Goal: Transaction & Acquisition: Purchase product/service

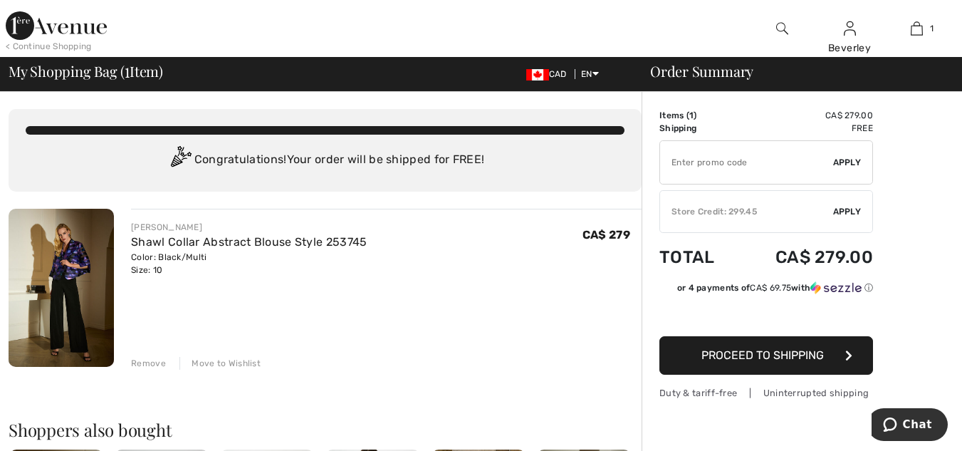
click at [849, 212] on span "Apply" at bounding box center [847, 211] width 28 height 13
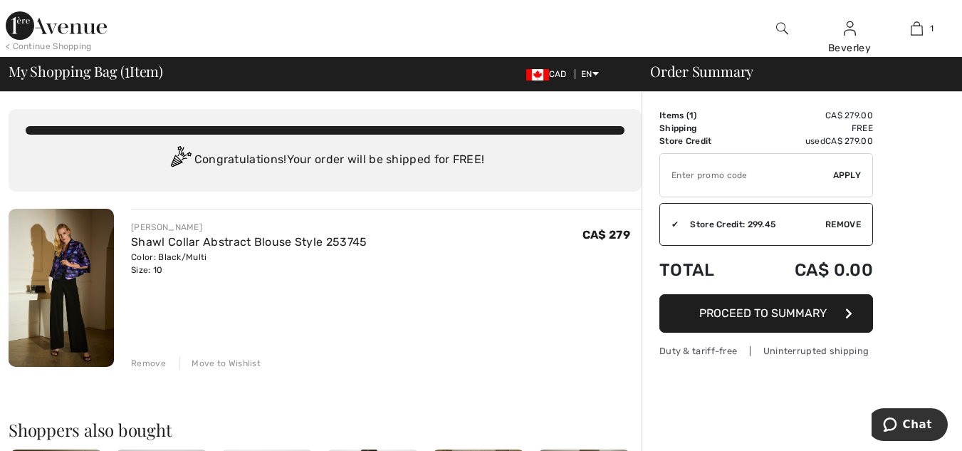
click at [786, 311] on span "Proceed to Summary" at bounding box center [762, 313] width 127 height 14
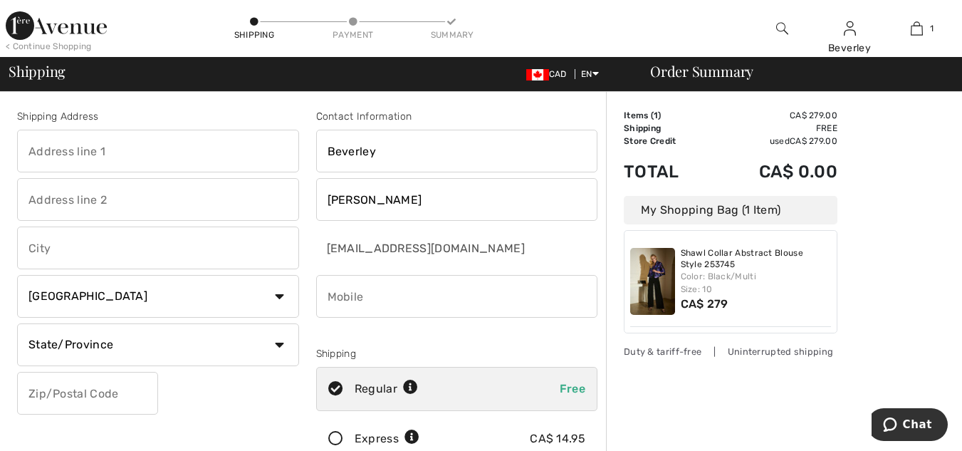
click at [28, 146] on input "text" at bounding box center [158, 151] width 282 height 43
type input "6131 Third Line"
type input "[GEOGRAPHIC_DATA]"
select select "ON"
type input "N7M5T1"
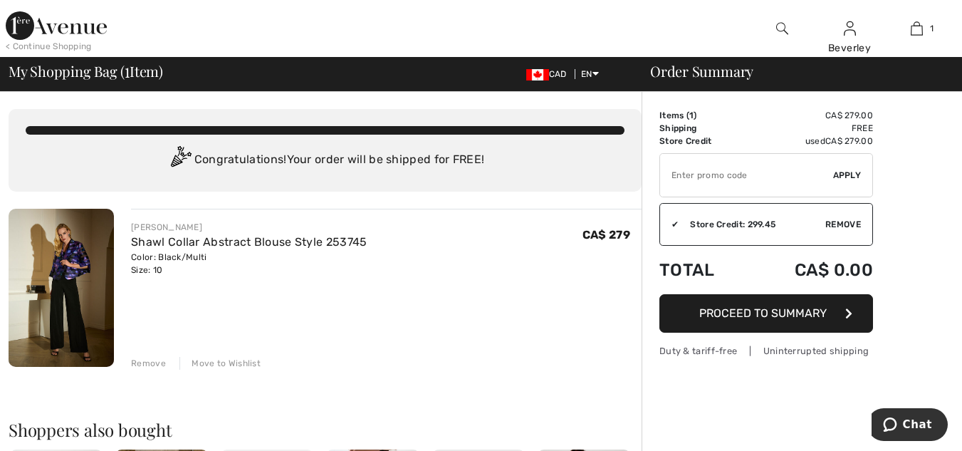
click at [845, 223] on span "Remove" at bounding box center [843, 224] width 36 height 13
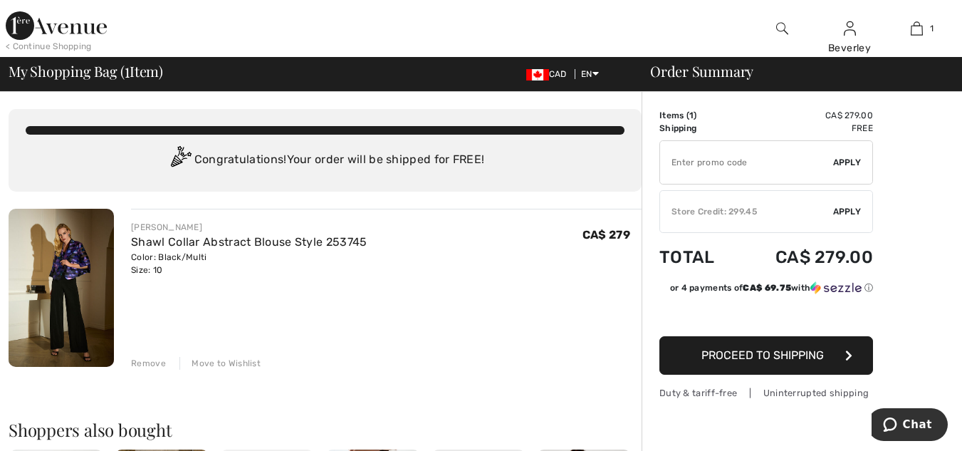
click at [853, 209] on span "Apply" at bounding box center [847, 211] width 28 height 13
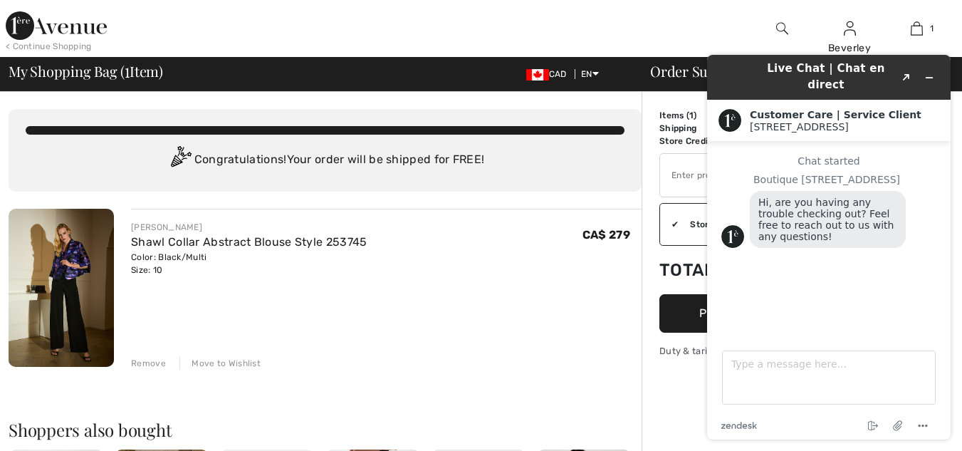
click at [683, 327] on button "Proceed to Summary" at bounding box center [766, 313] width 214 height 38
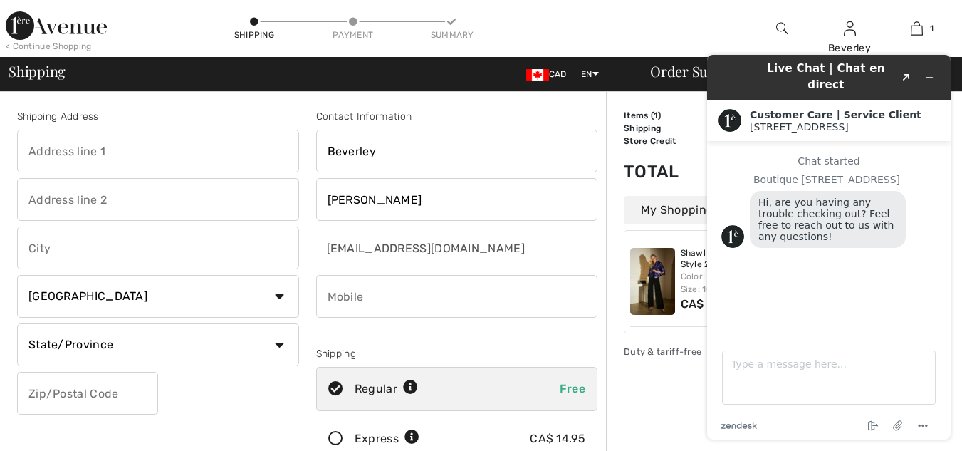
click at [39, 155] on input "text" at bounding box center [158, 151] width 282 height 43
type input "6131 Third Line"
type input "[GEOGRAPHIC_DATA]"
select select "ON"
type input "N7M5T1"
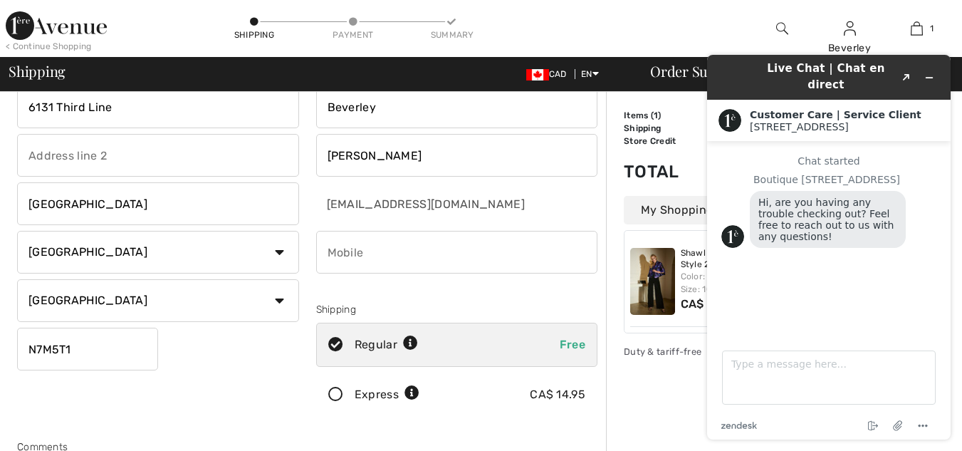
scroll to position [142, 0]
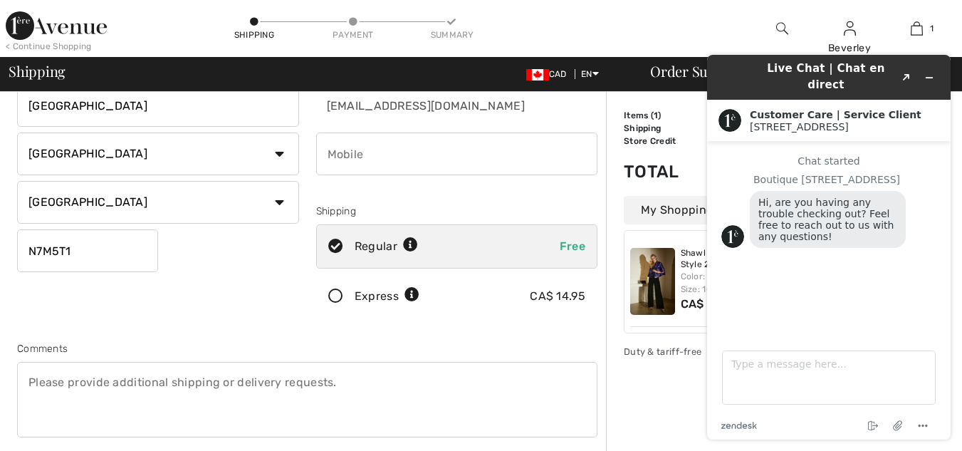
click at [335, 293] on icon at bounding box center [336, 296] width 38 height 15
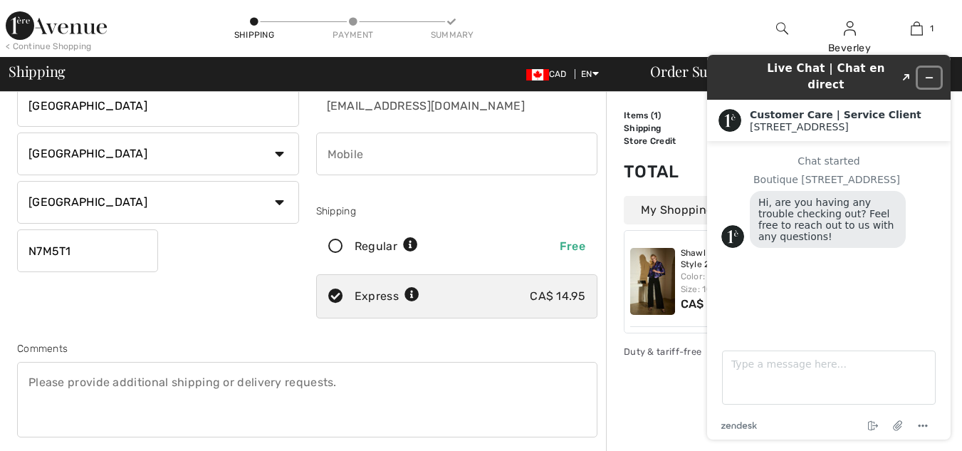
click at [930, 73] on icon "Minimize widget" at bounding box center [929, 78] width 10 height 10
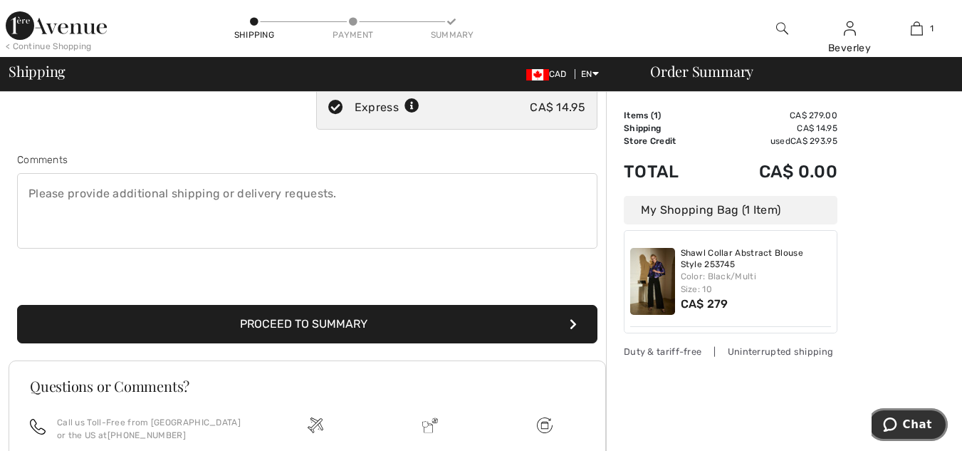
scroll to position [356, 0]
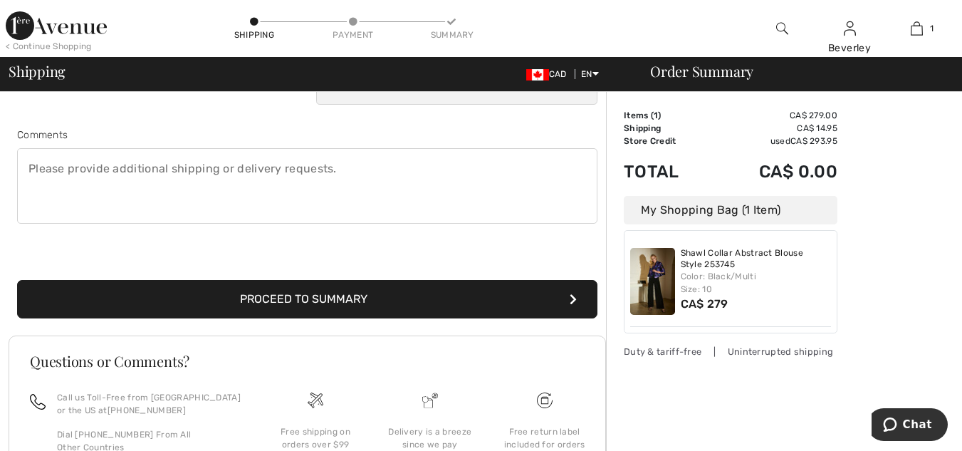
click at [334, 302] on button "Proceed to Summary" at bounding box center [307, 299] width 580 height 38
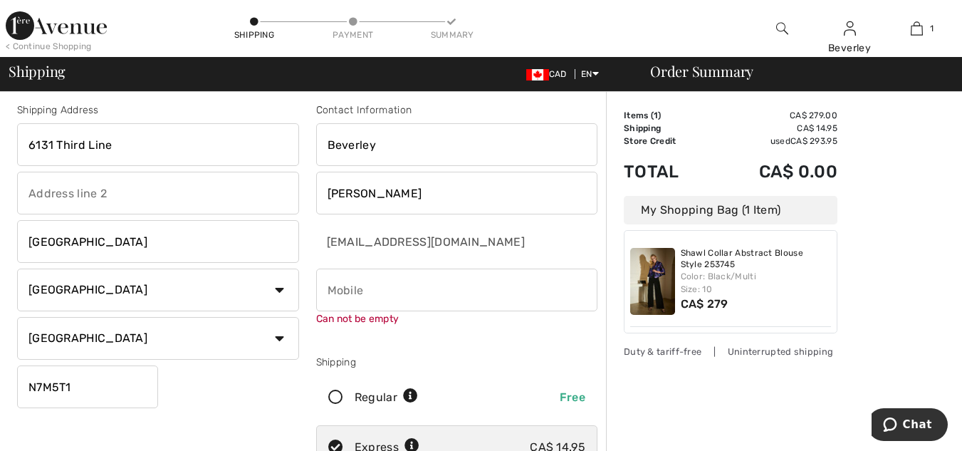
scroll to position [0, 0]
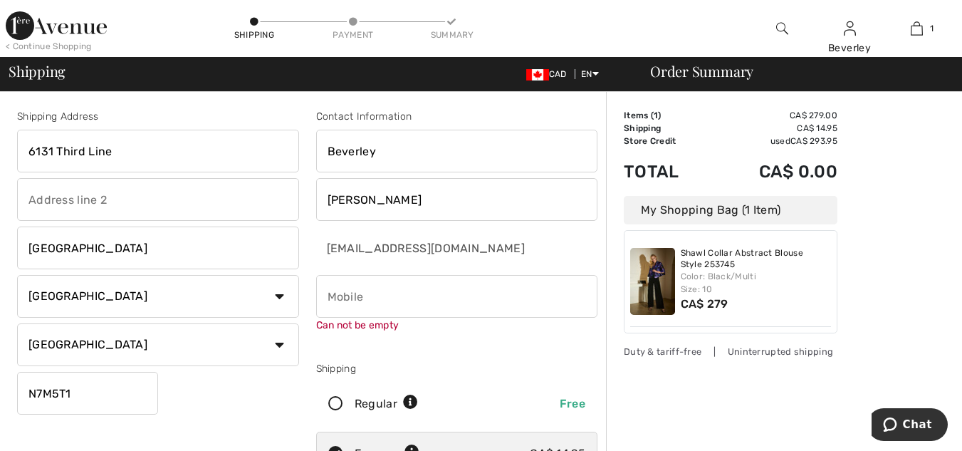
click at [332, 295] on input "phone" at bounding box center [457, 296] width 282 height 43
type input "5193583621"
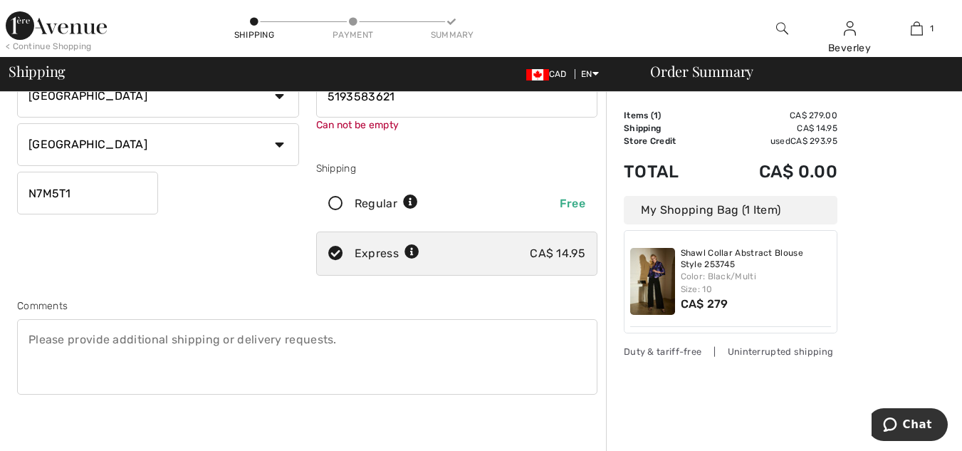
scroll to position [285, 0]
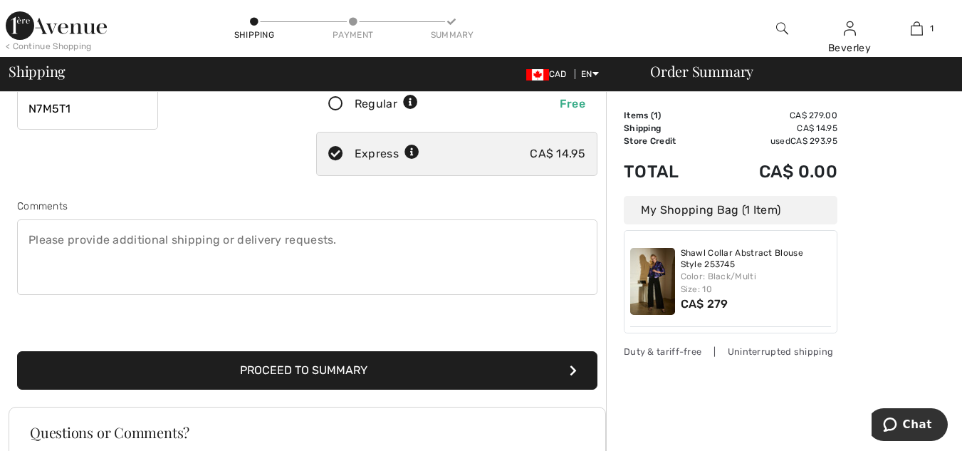
click at [322, 386] on button "Proceed to Summary" at bounding box center [307, 370] width 580 height 38
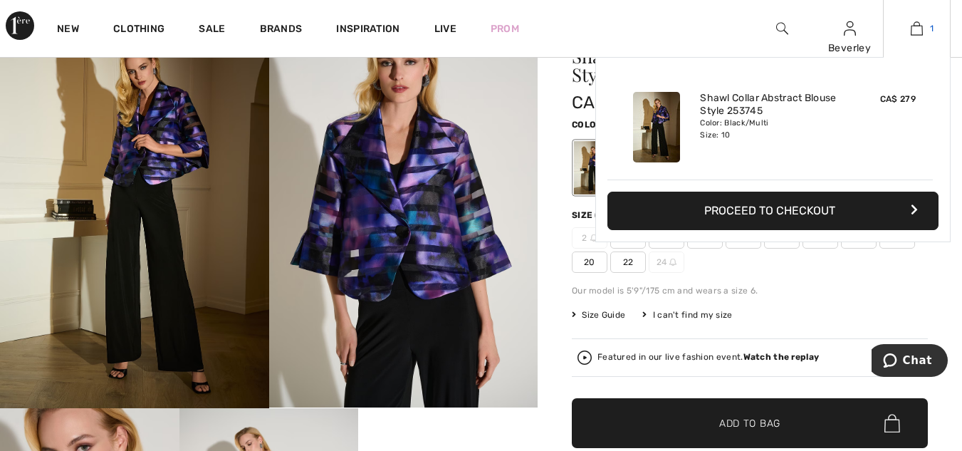
click at [916, 33] on img at bounding box center [916, 28] width 12 height 17
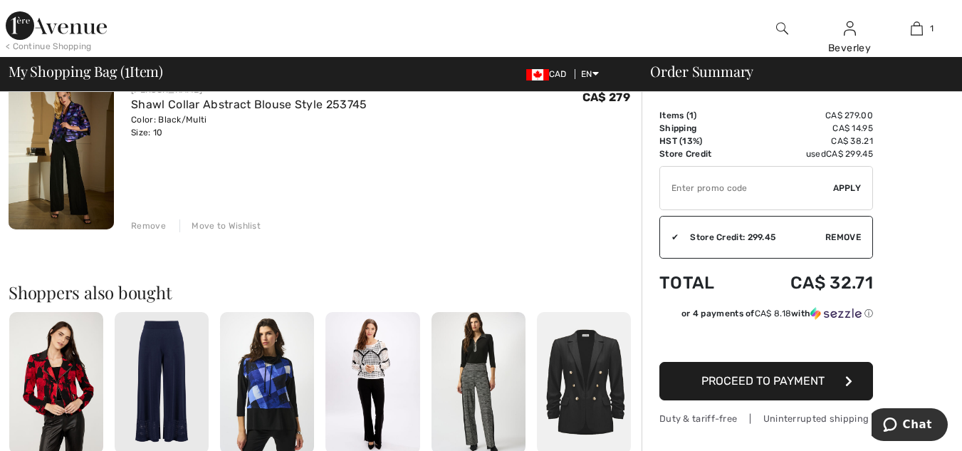
scroll to position [142, 0]
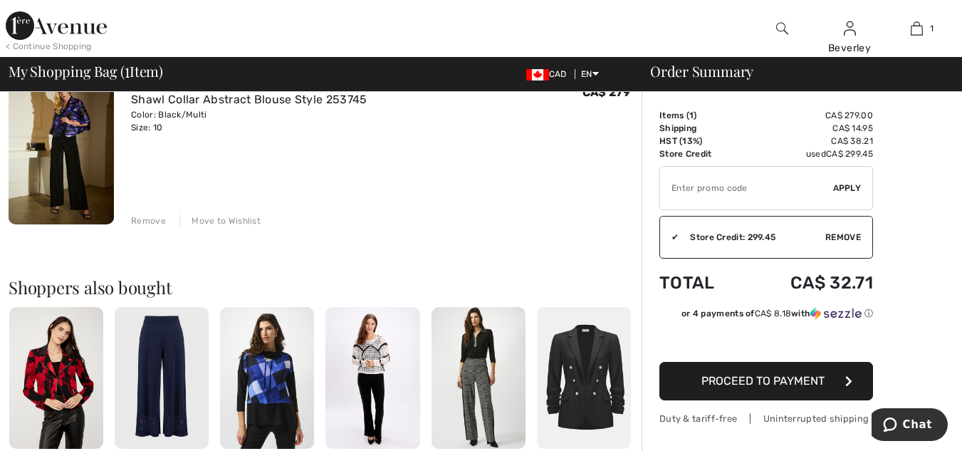
click at [831, 229] on div "✔ Store Credit: 299.45 Apply Remove" at bounding box center [766, 237] width 214 height 43
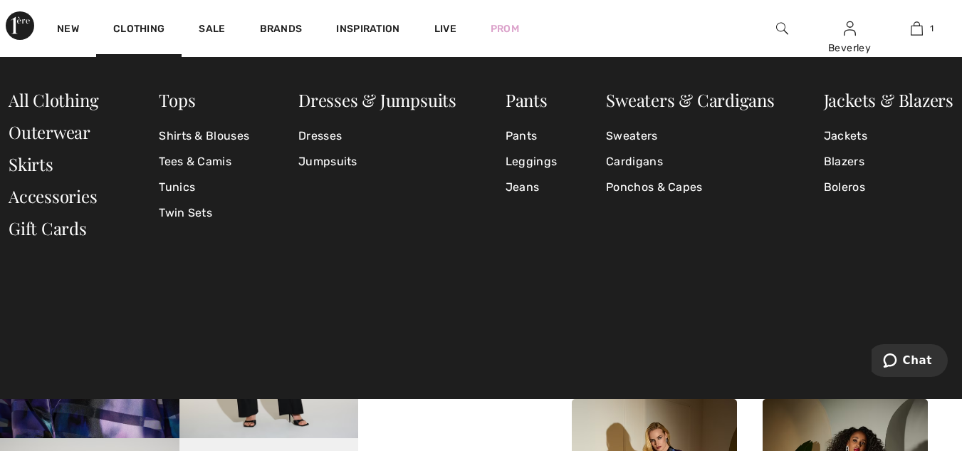
scroll to position [294, 0]
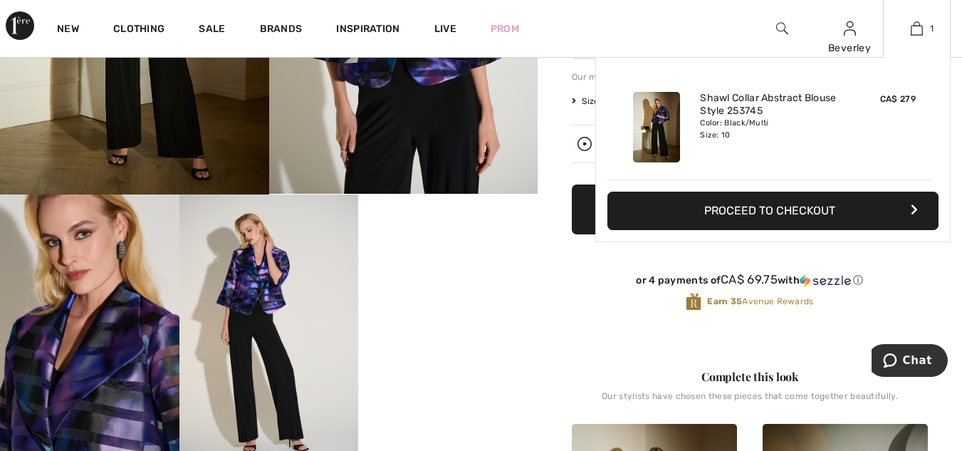
click at [802, 209] on button "Proceed to Checkout" at bounding box center [772, 210] width 331 height 38
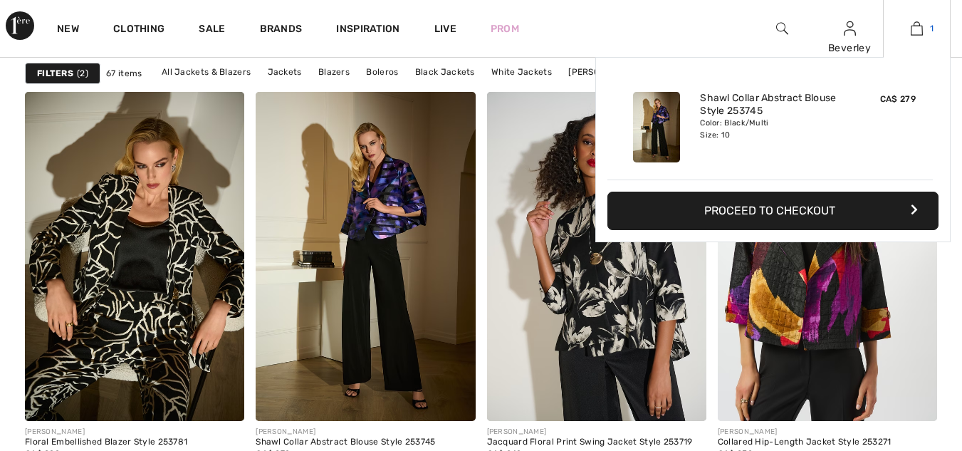
click at [915, 27] on img at bounding box center [916, 28] width 12 height 17
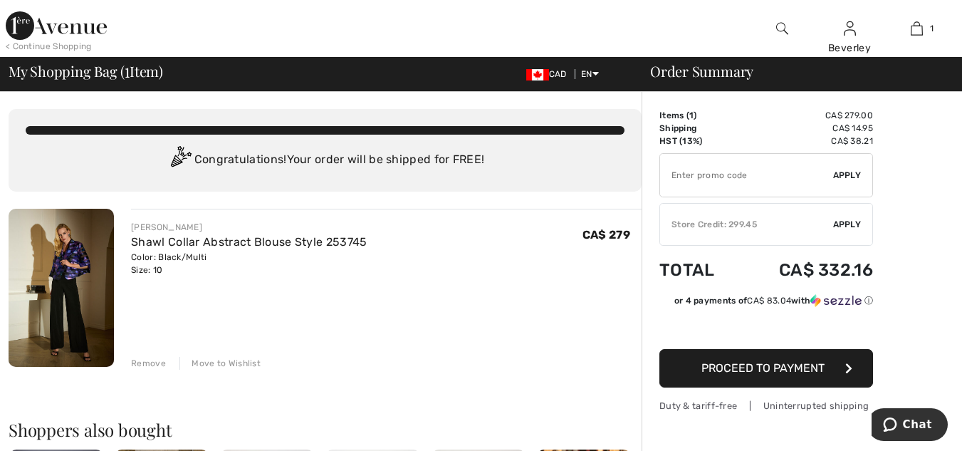
click at [144, 362] on div "Remove" at bounding box center [148, 363] width 35 height 13
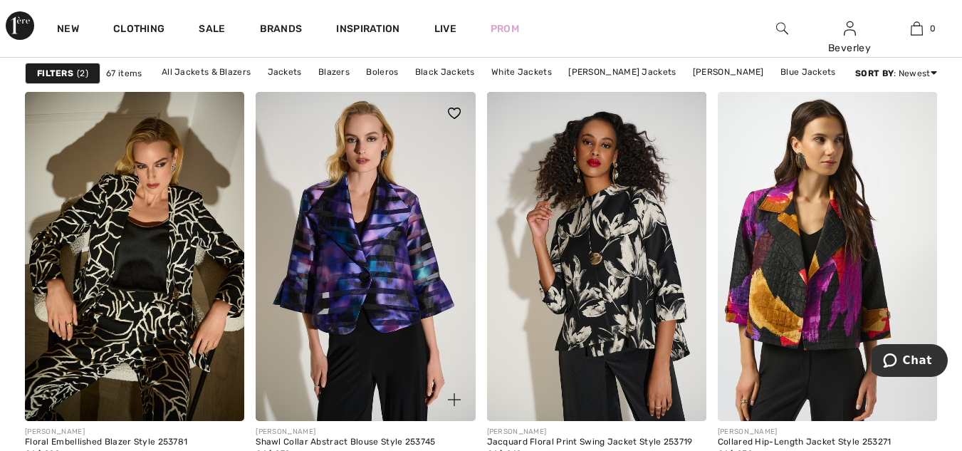
click at [373, 398] on img at bounding box center [365, 256] width 219 height 329
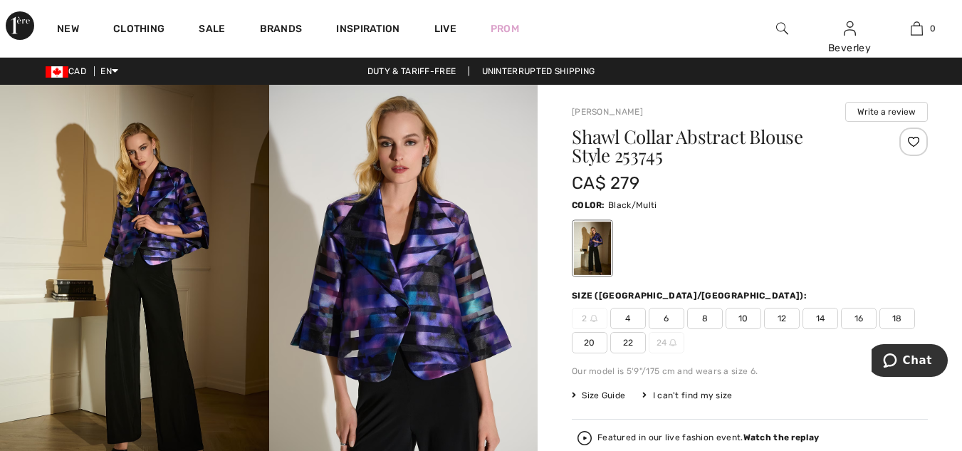
click at [751, 316] on span "10" at bounding box center [743, 317] width 36 height 21
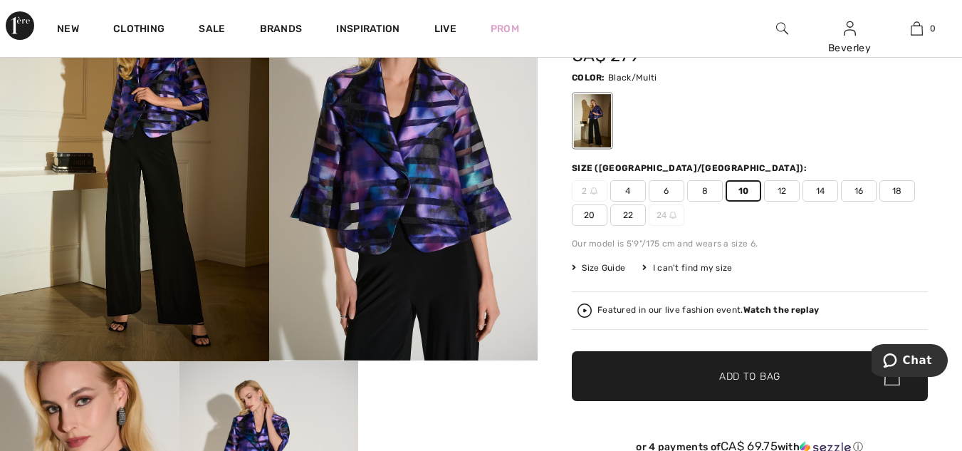
scroll to position [214, 0]
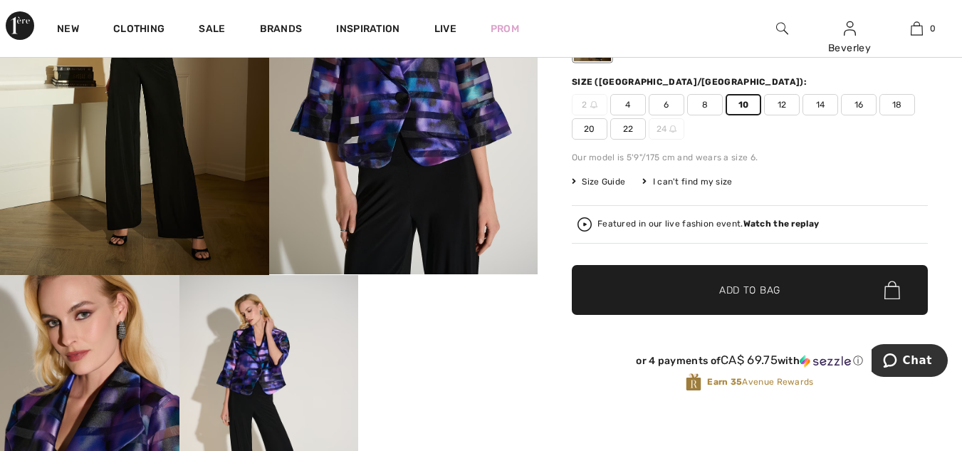
click at [747, 290] on span "Add to Bag" at bounding box center [749, 290] width 61 height 15
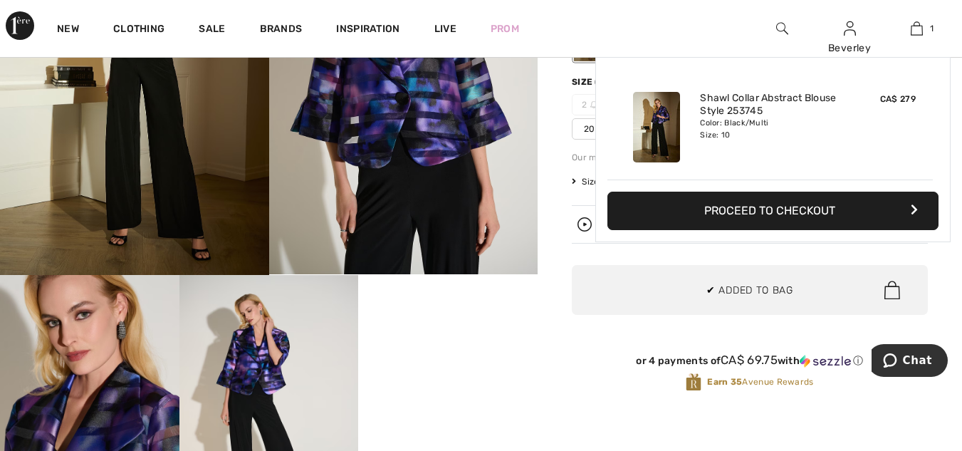
scroll to position [0, 0]
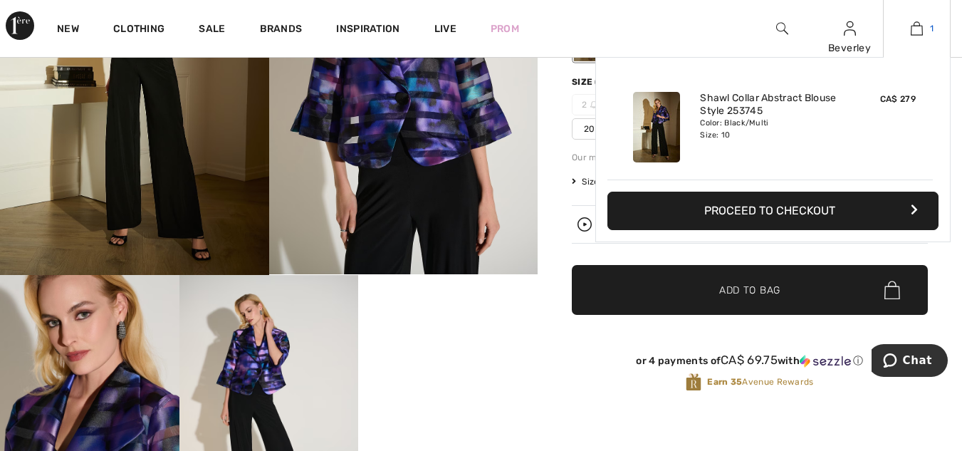
click at [918, 24] on img at bounding box center [916, 28] width 12 height 17
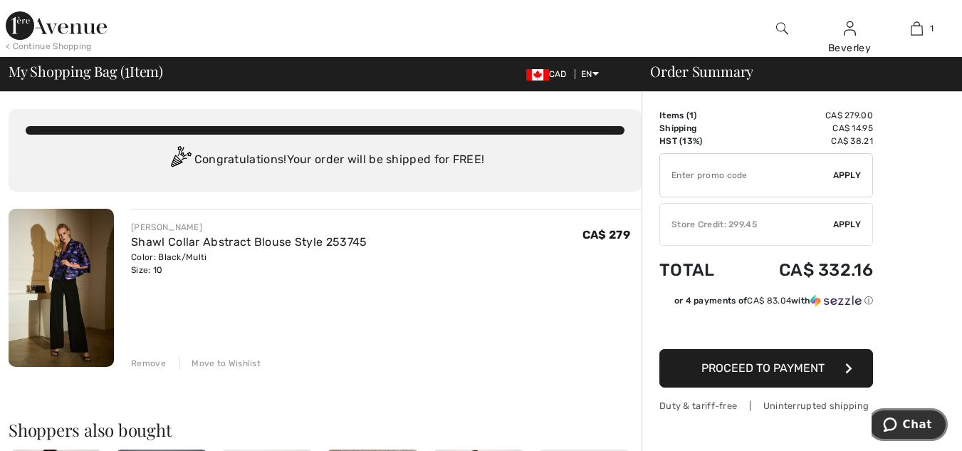
click at [895, 421] on icon "Chat" at bounding box center [890, 424] width 14 height 14
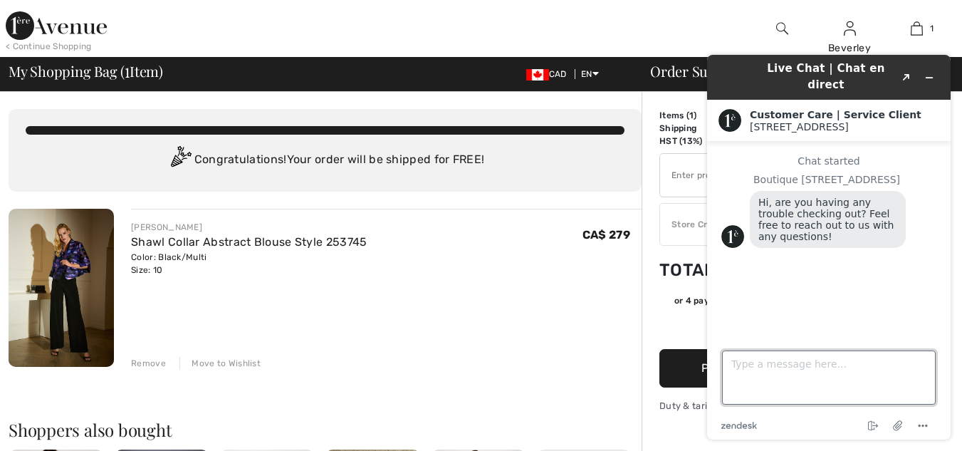
drag, startPoint x: 737, startPoint y: 382, endPoint x: 754, endPoint y: 377, distance: 18.0
click at [738, 382] on textarea "Type a message here..." at bounding box center [829, 377] width 214 height 54
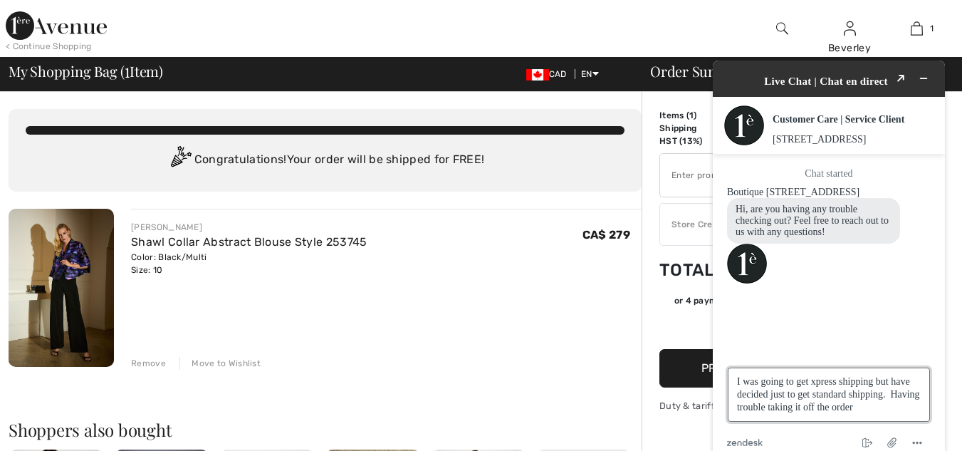
type textarea "I was going to get xpress shipping but have decided just to get standard shippi…"
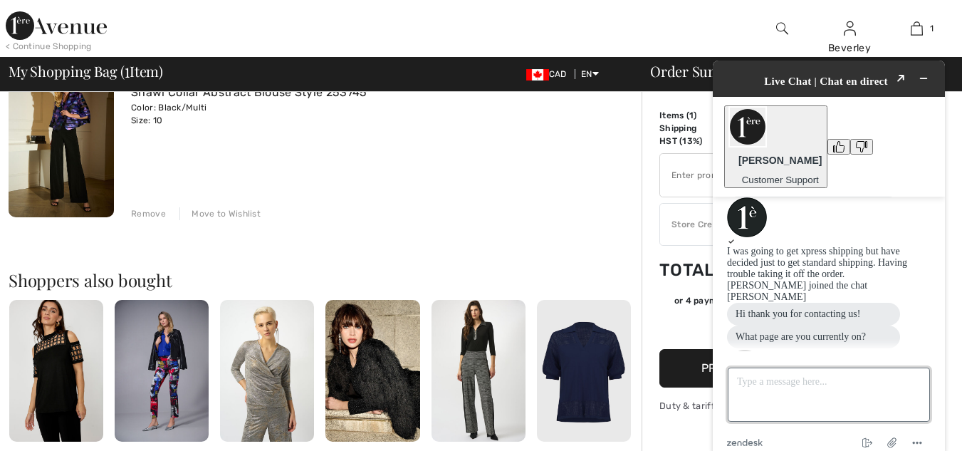
scroll to position [71, 0]
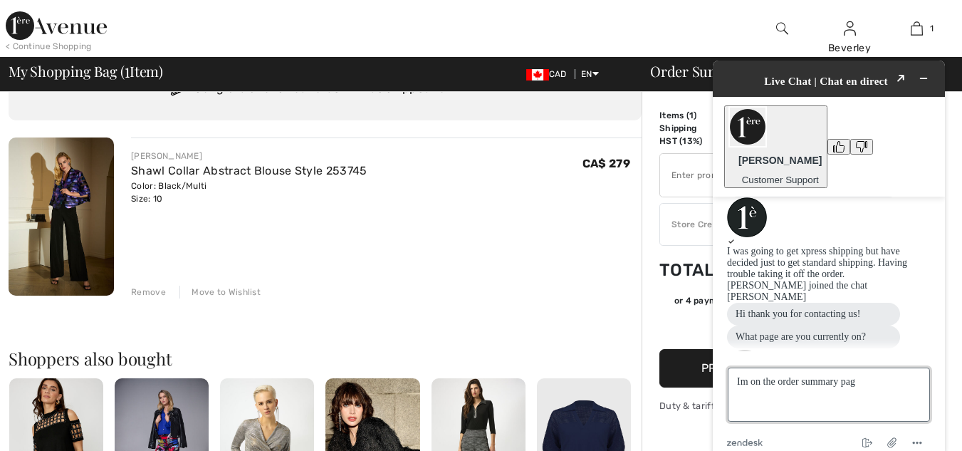
type textarea "Im on the order summary page"
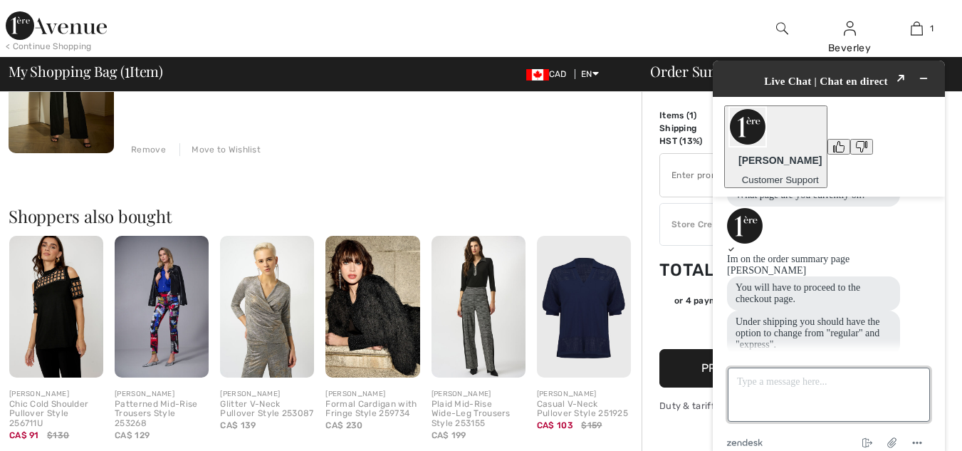
scroll to position [231, 0]
type textarea "ok tks"
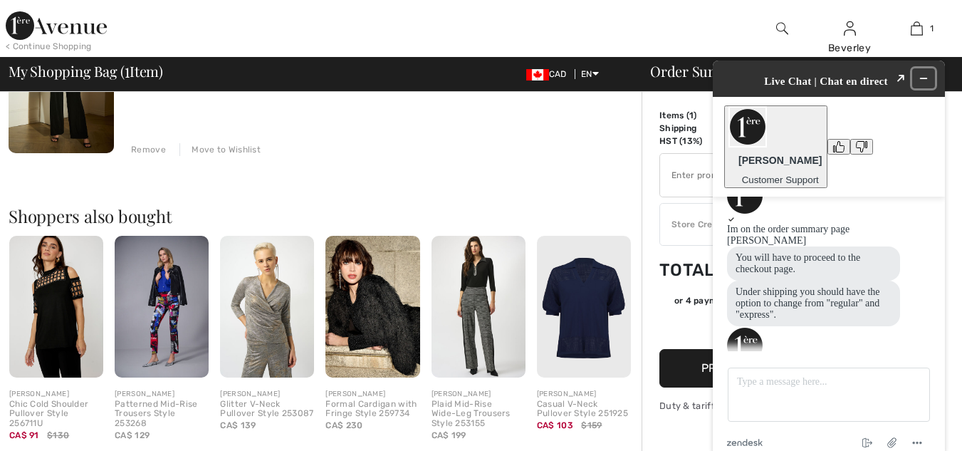
click at [930, 68] on button "Minimize widget" at bounding box center [923, 78] width 23 height 20
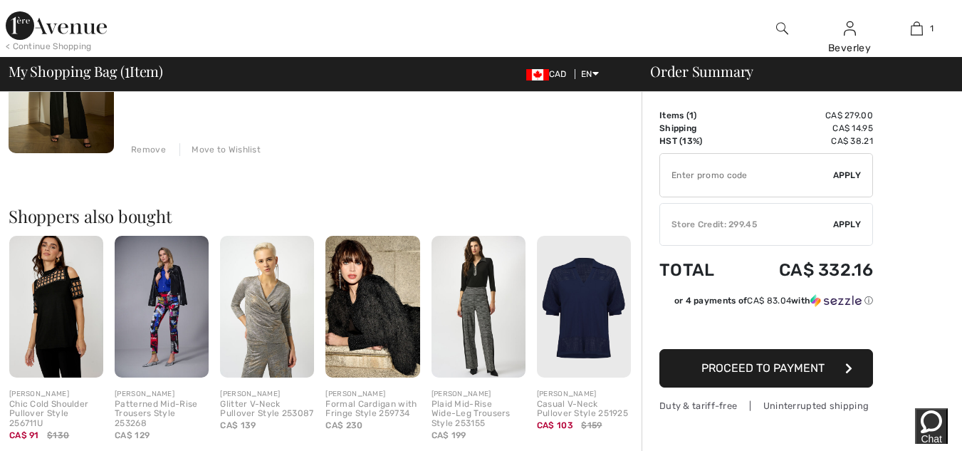
click at [820, 372] on span "Proceed to Payment" at bounding box center [762, 368] width 123 height 14
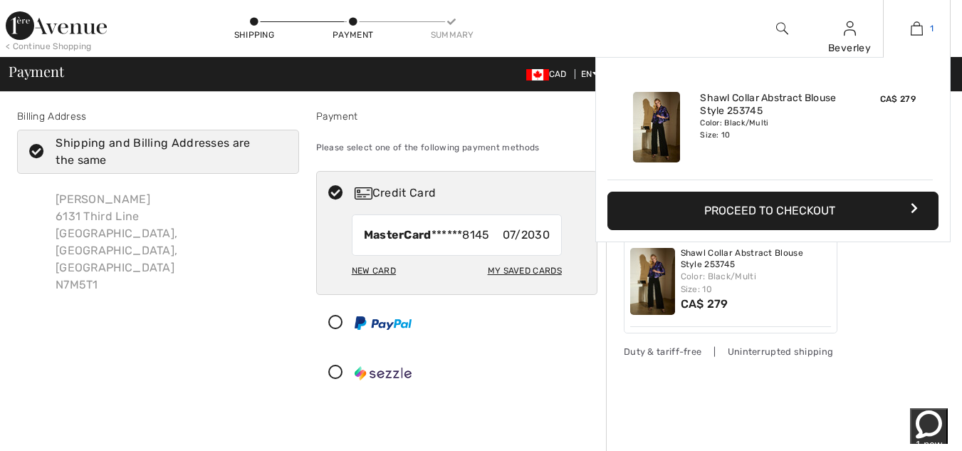
click at [916, 24] on img at bounding box center [916, 28] width 12 height 17
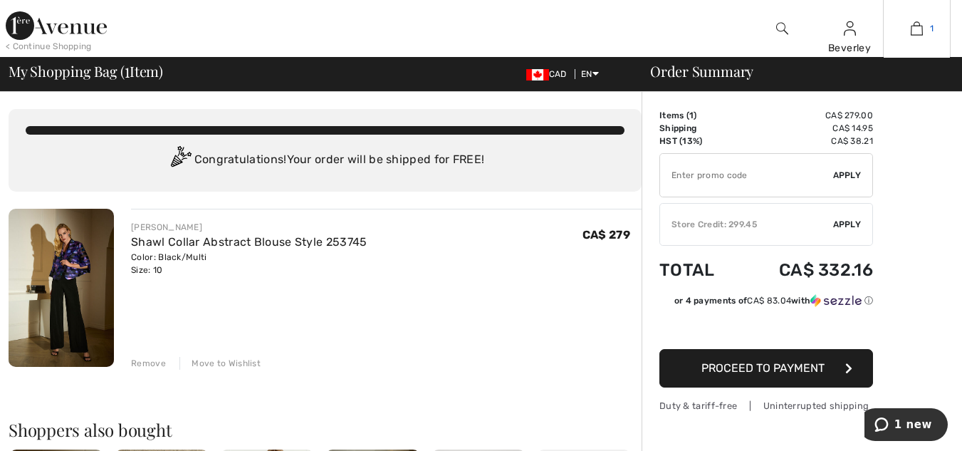
drag, startPoint x: 0, startPoint y: 0, endPoint x: 913, endPoint y: 28, distance: 913.6
drag, startPoint x: 913, startPoint y: 28, endPoint x: 922, endPoint y: 231, distance: 203.1
click at [152, 362] on div "Remove" at bounding box center [148, 363] width 35 height 13
